Goal: Task Accomplishment & Management: Manage account settings

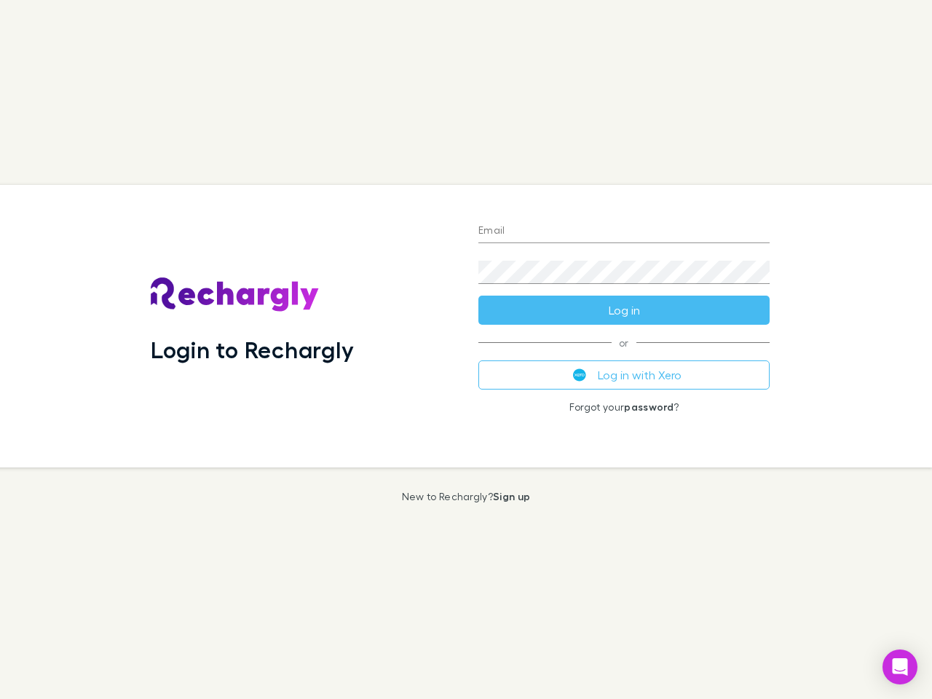
click at [466, 349] on div "Login to Rechargly" at bounding box center [303, 326] width 328 height 282
click at [624, 231] on input "Email" at bounding box center [623, 231] width 291 height 23
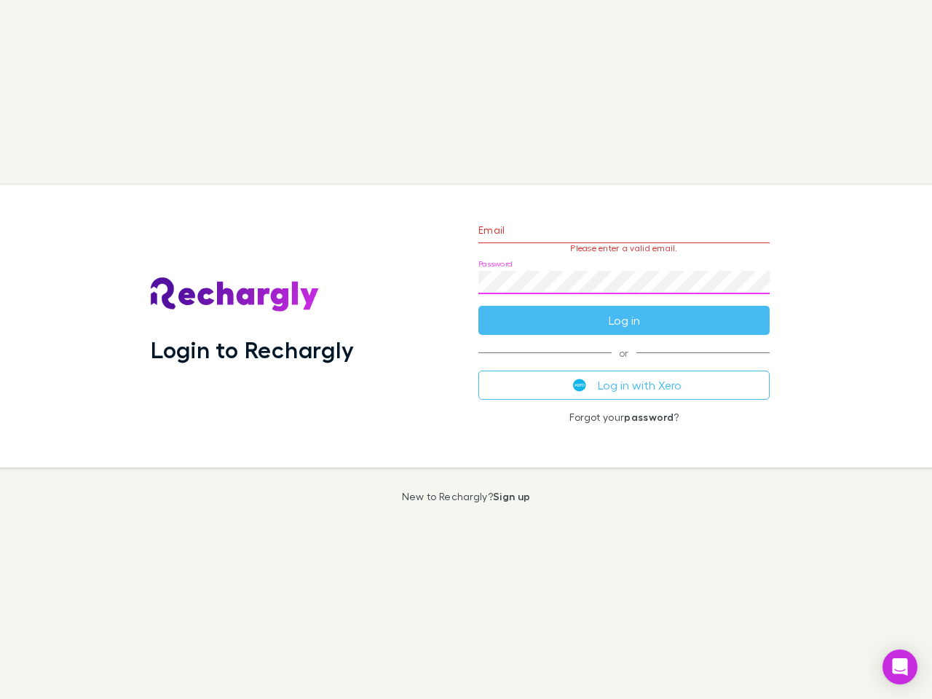
click at [624, 310] on form "Email Please enter a valid email. Password Log in" at bounding box center [623, 271] width 291 height 127
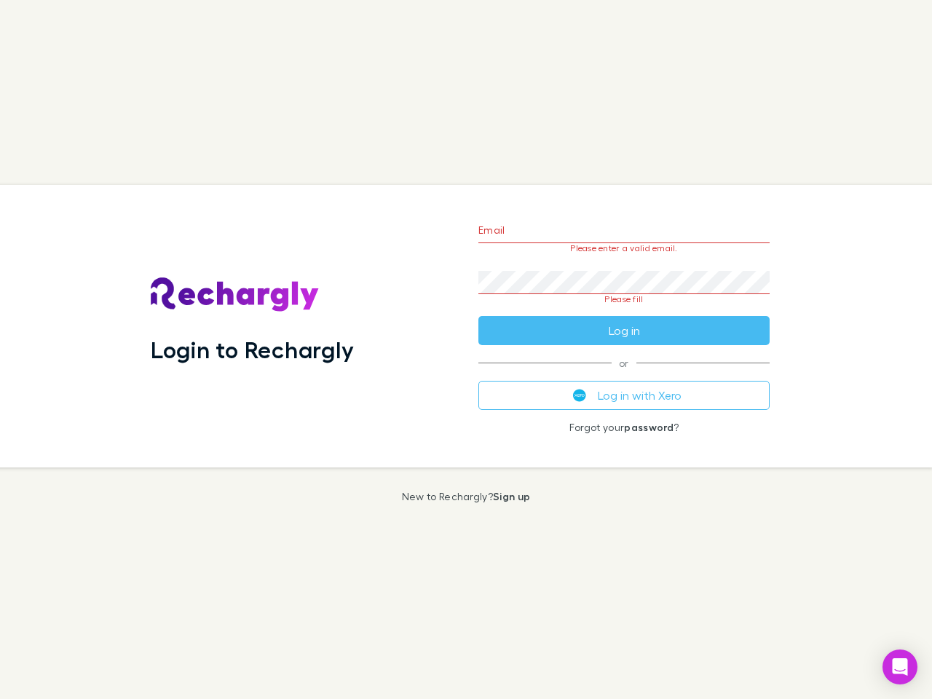
click at [624, 375] on div "Email Please enter a valid email. Password Please fill Log in or Log in with Xe…" at bounding box center [624, 326] width 314 height 282
click at [900, 667] on icon "Open Intercom Messenger" at bounding box center [899, 666] width 15 height 17
